Goal: Task Accomplishment & Management: Manage account settings

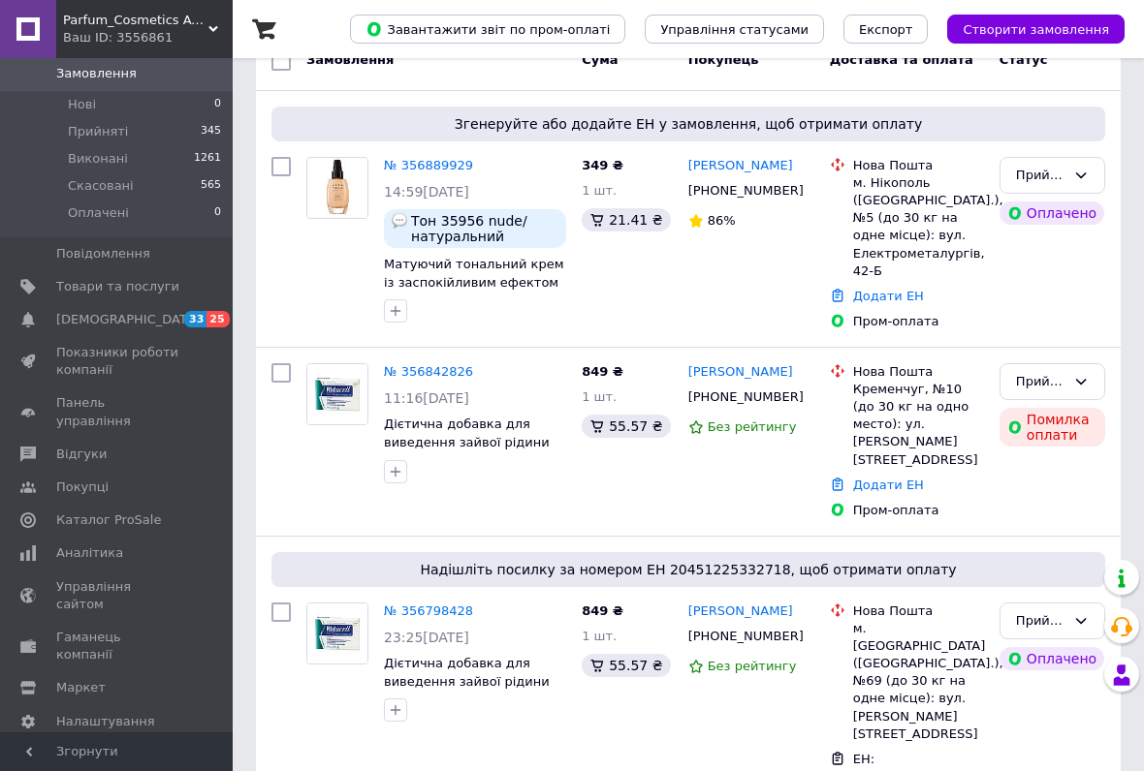
scroll to position [105, 0]
click at [137, 638] on span "Налаштування" at bounding box center [105, 722] width 99 height 17
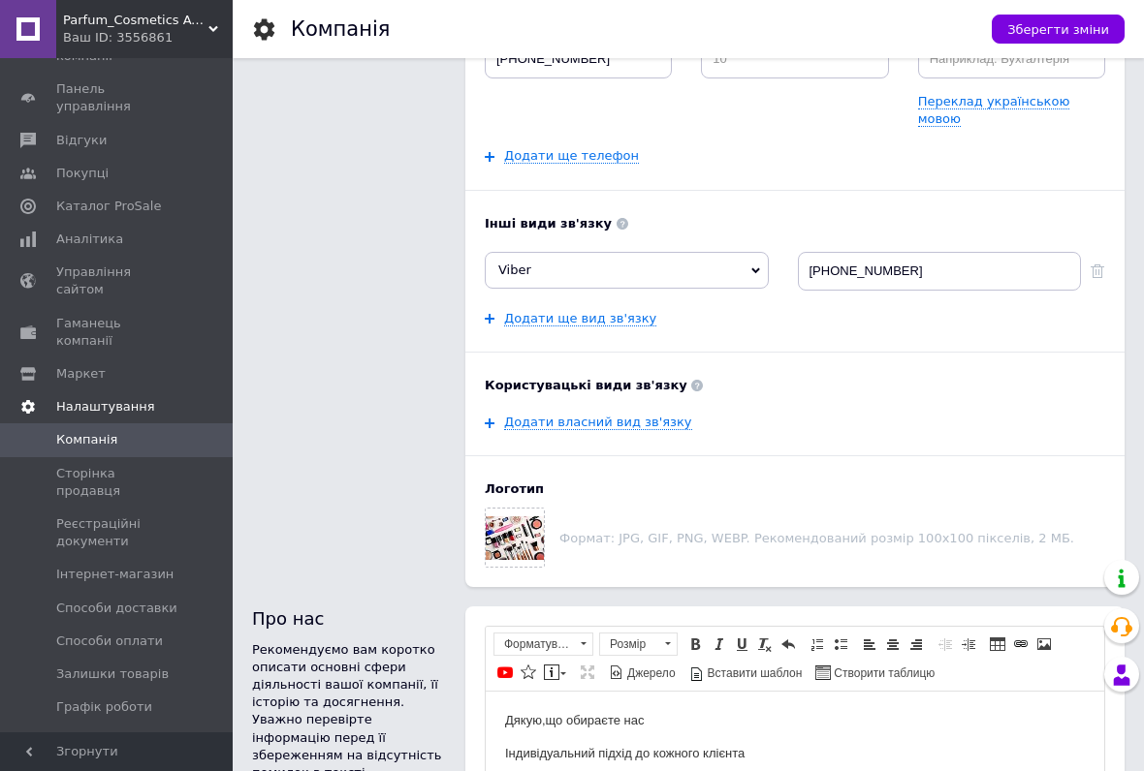
scroll to position [209, 0]
click at [155, 598] on span "Способи доставки" at bounding box center [116, 606] width 121 height 17
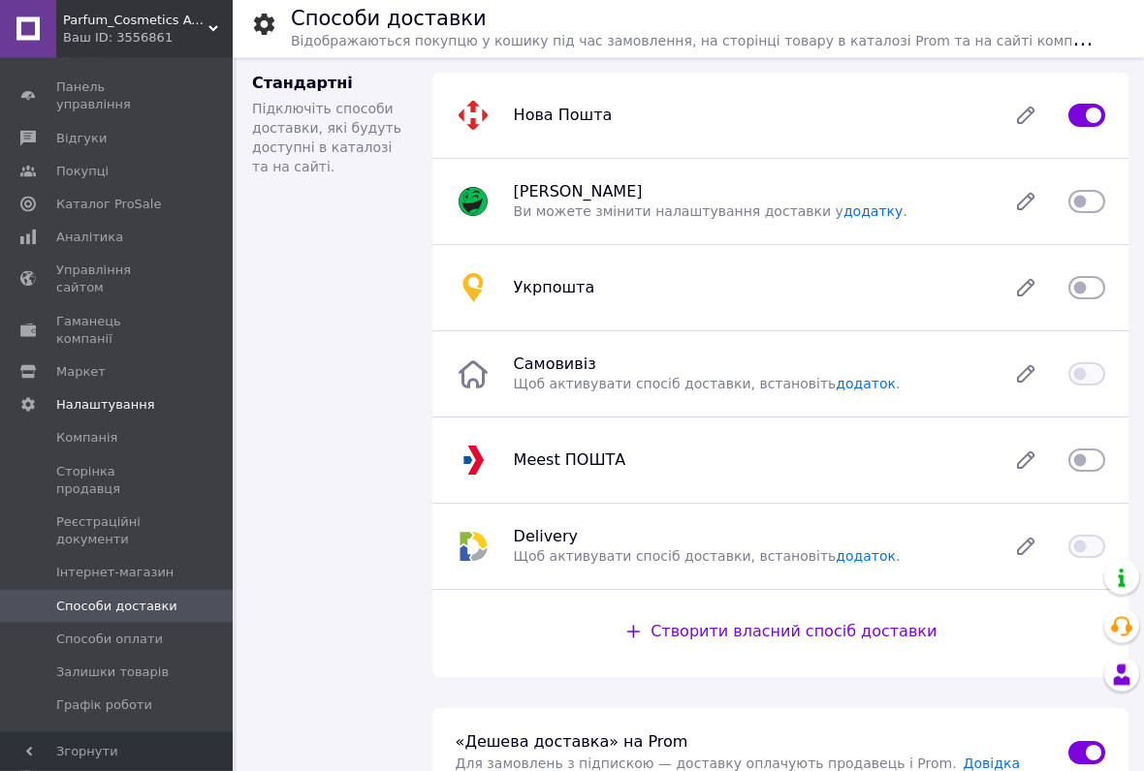
scroll to position [6, 0]
click at [1081, 282] on input "checkbox" at bounding box center [1086, 286] width 37 height 19
checkbox input "true"
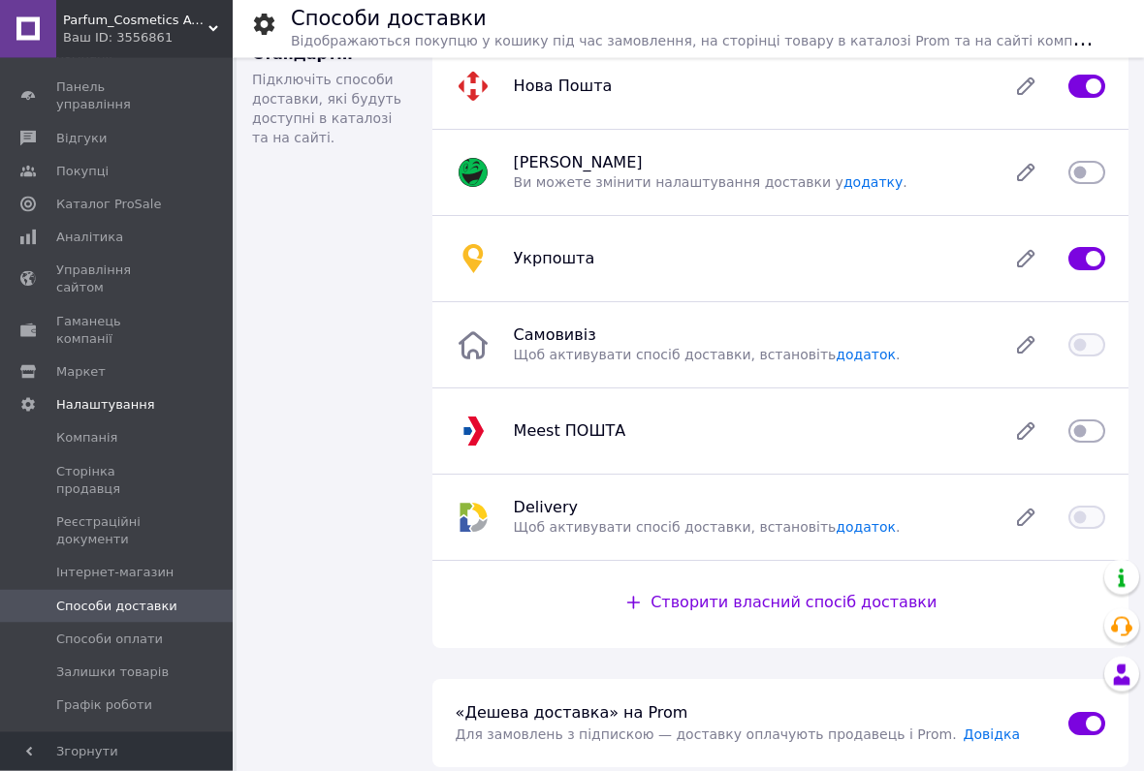
scroll to position [29, 0]
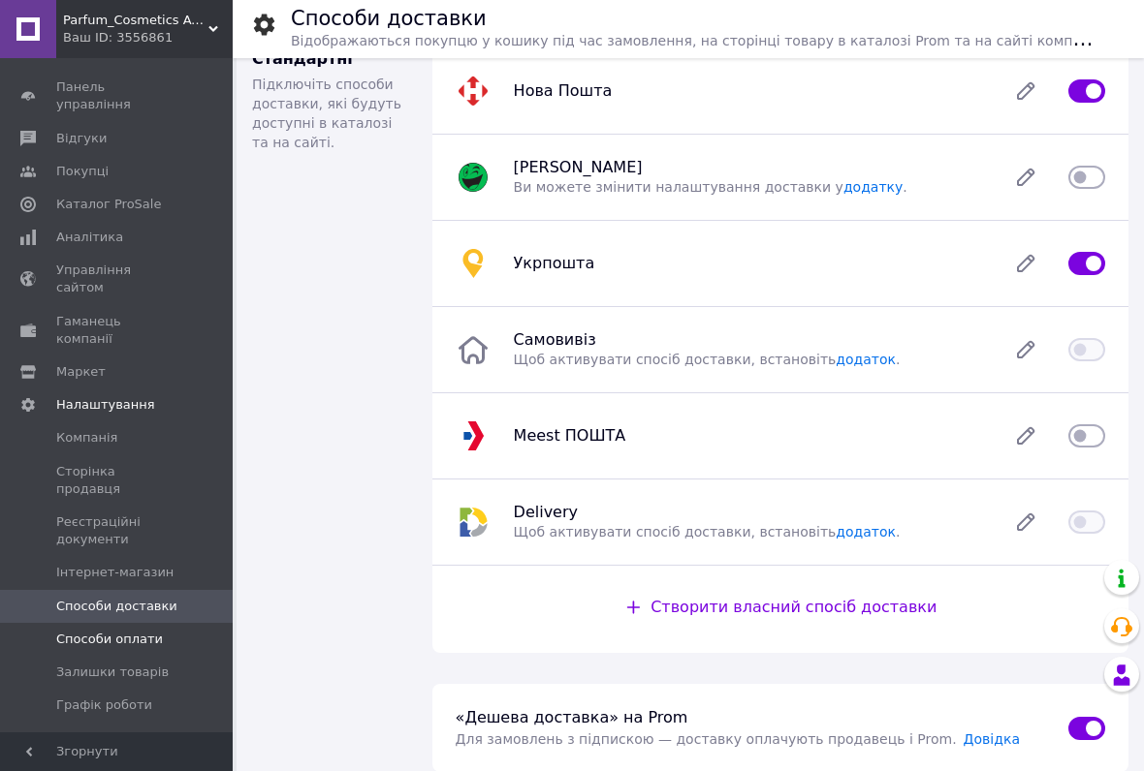
click at [141, 631] on span "Способи оплати" at bounding box center [109, 639] width 107 height 17
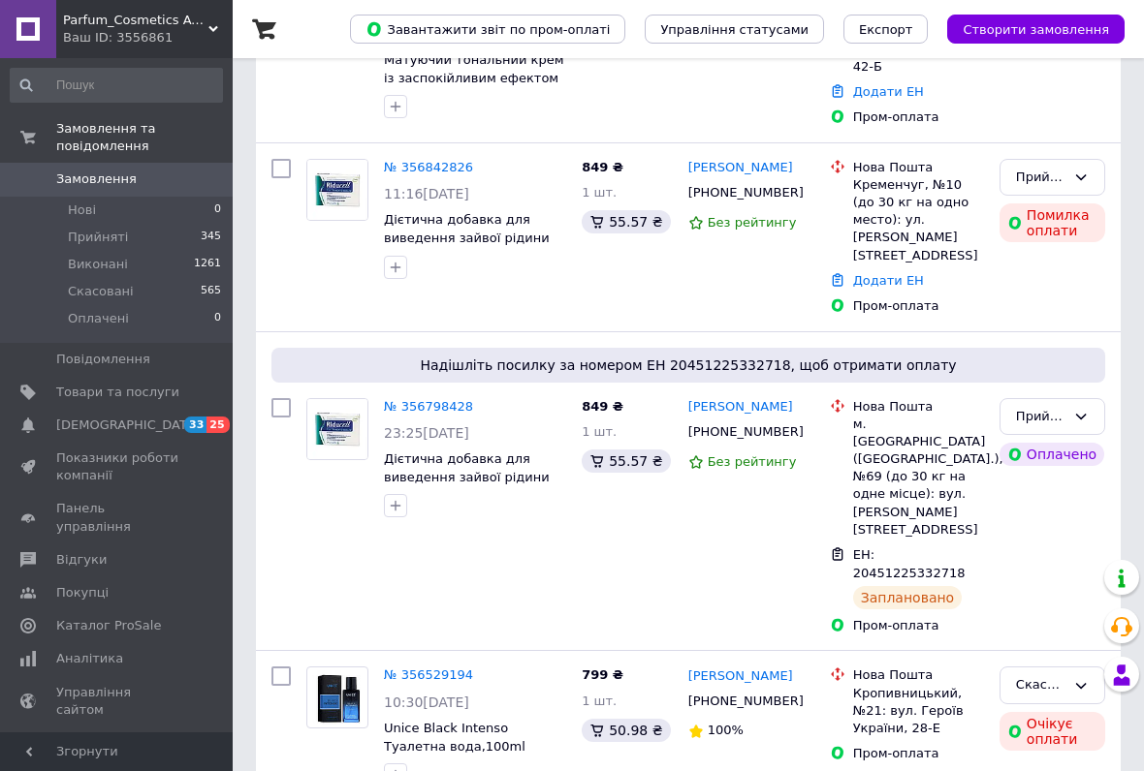
scroll to position [329, 0]
